Goal: Transaction & Acquisition: Subscribe to service/newsletter

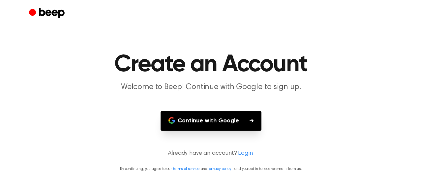
click at [221, 119] on button "Continue with Google" at bounding box center [211, 120] width 101 height 19
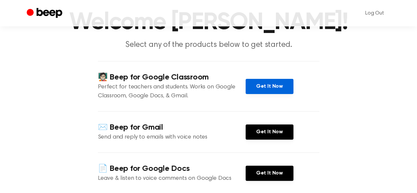
scroll to position [45, 0]
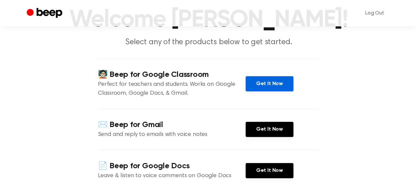
click at [267, 81] on link "Get It Now" at bounding box center [270, 83] width 48 height 15
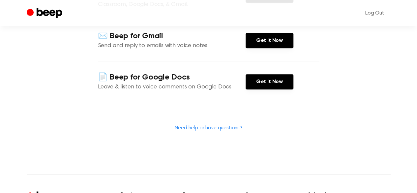
scroll to position [135, 0]
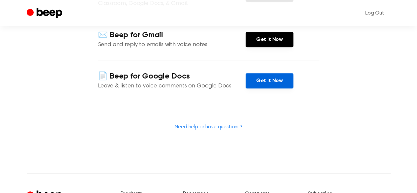
click at [268, 83] on link "Get It Now" at bounding box center [270, 80] width 48 height 15
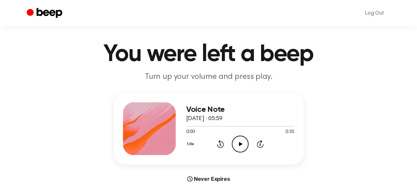
scroll to position [11, 0]
click at [239, 147] on icon "Play Audio" at bounding box center [240, 143] width 17 height 17
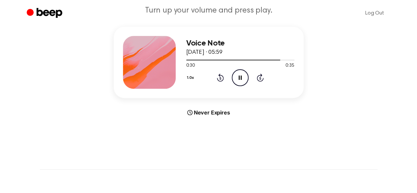
scroll to position [0, 0]
